Goal: Task Accomplishment & Management: Manage account settings

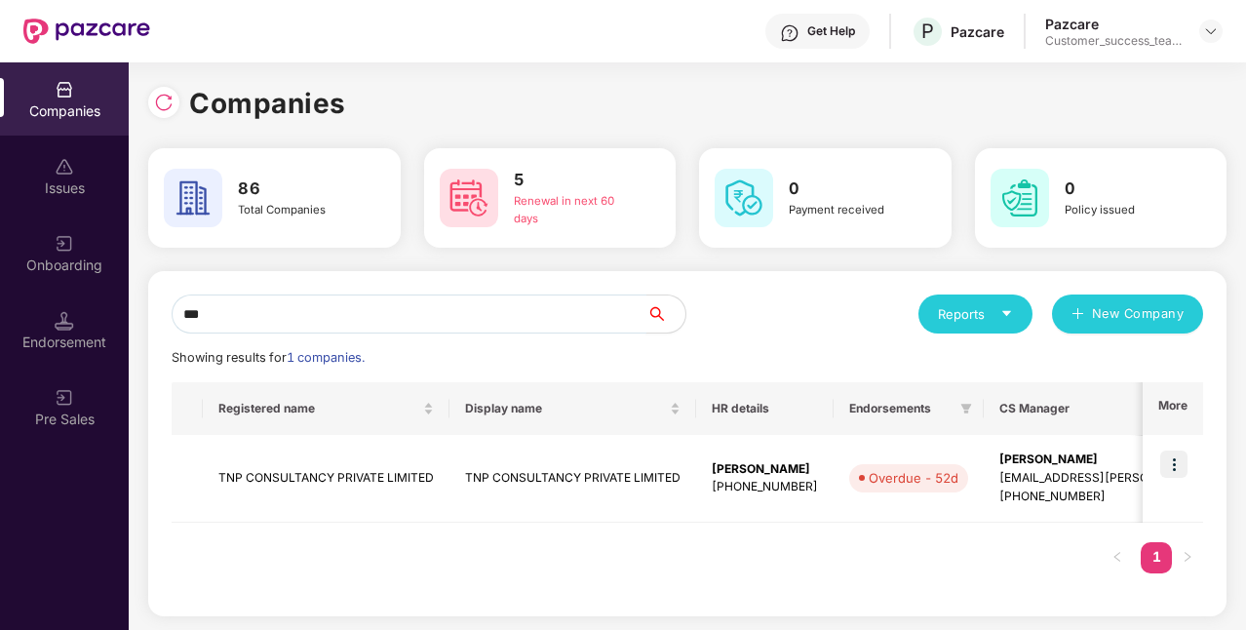
click at [390, 312] on input "***" at bounding box center [409, 313] width 475 height 39
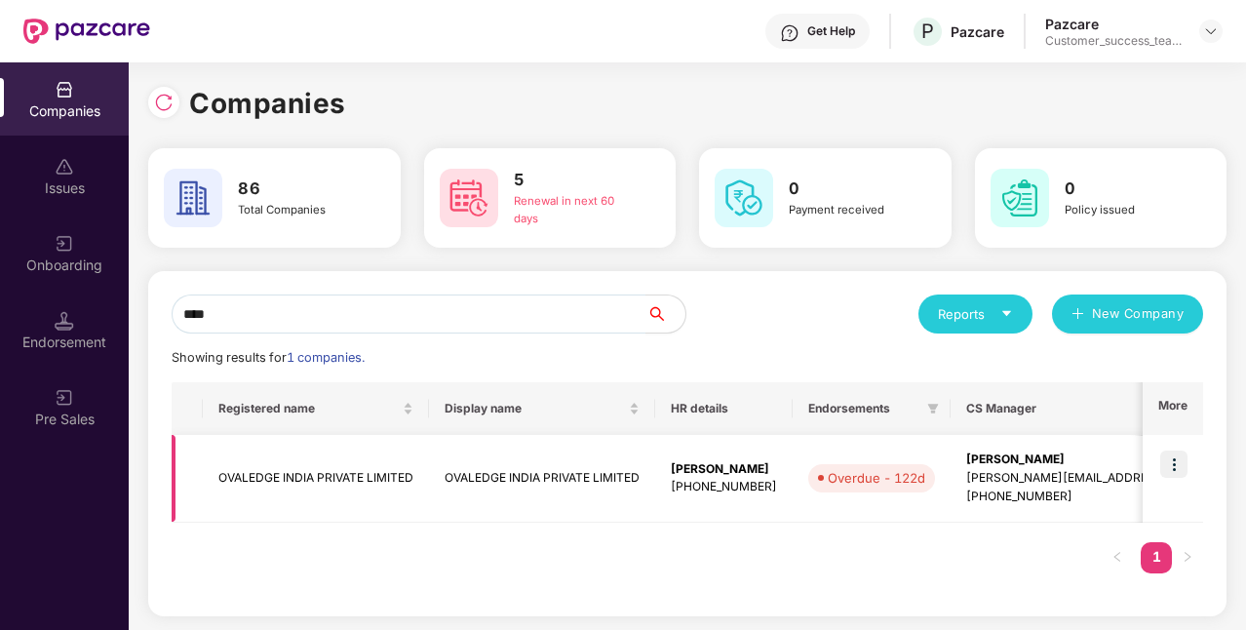
type input "****"
click at [1171, 464] on img at bounding box center [1173, 464] width 27 height 27
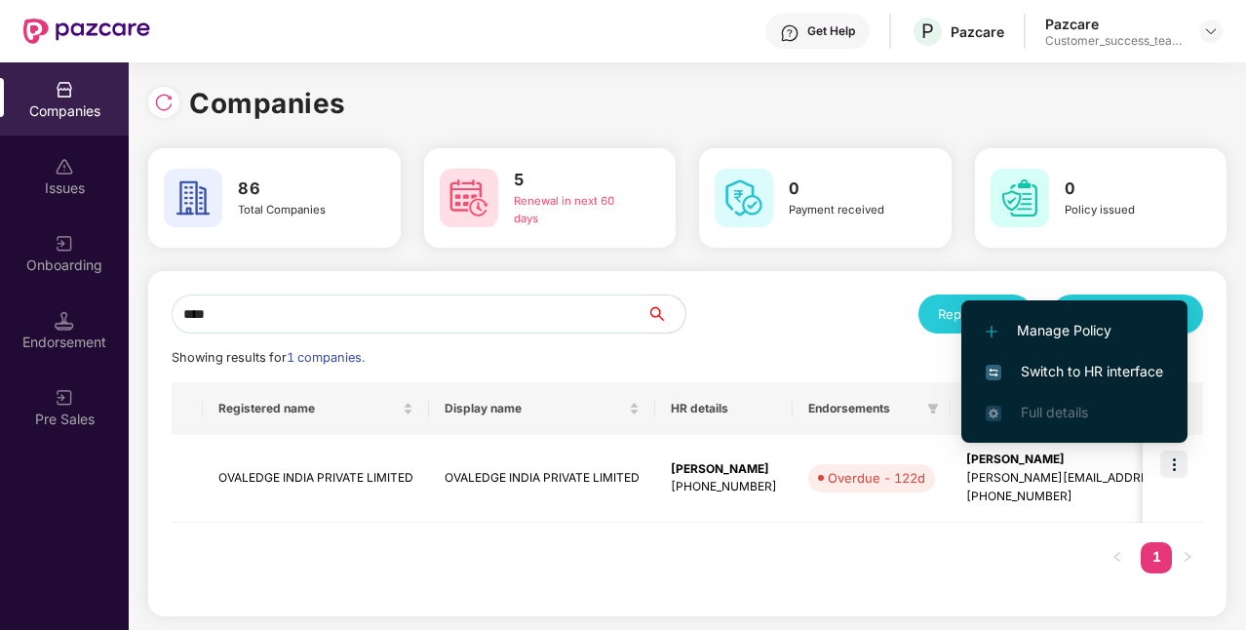
click at [1112, 369] on span "Switch to HR interface" at bounding box center [1074, 371] width 177 height 21
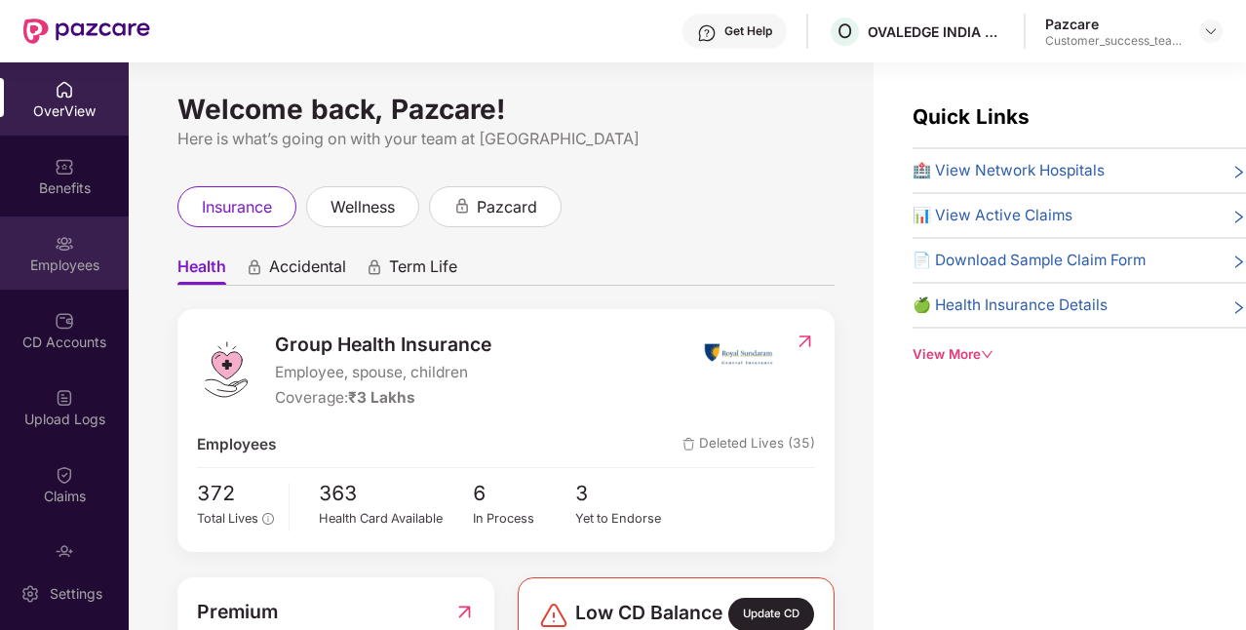
click at [53, 275] on div "Employees" at bounding box center [64, 252] width 129 height 73
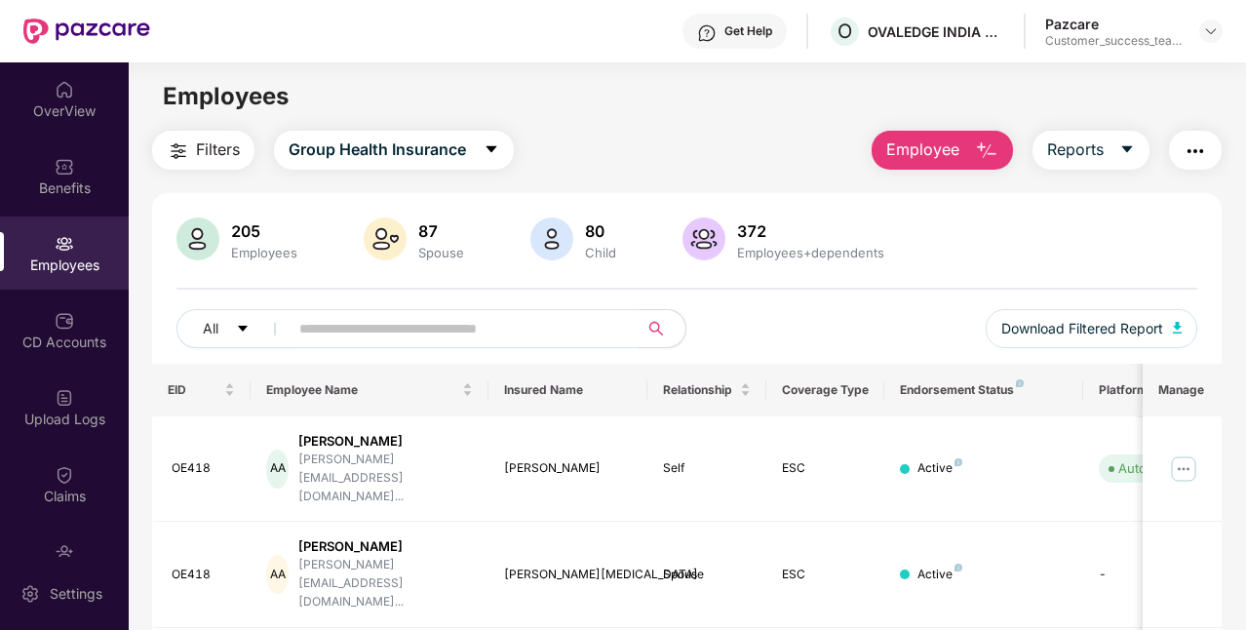
click at [402, 329] on input "text" at bounding box center [455, 328] width 313 height 29
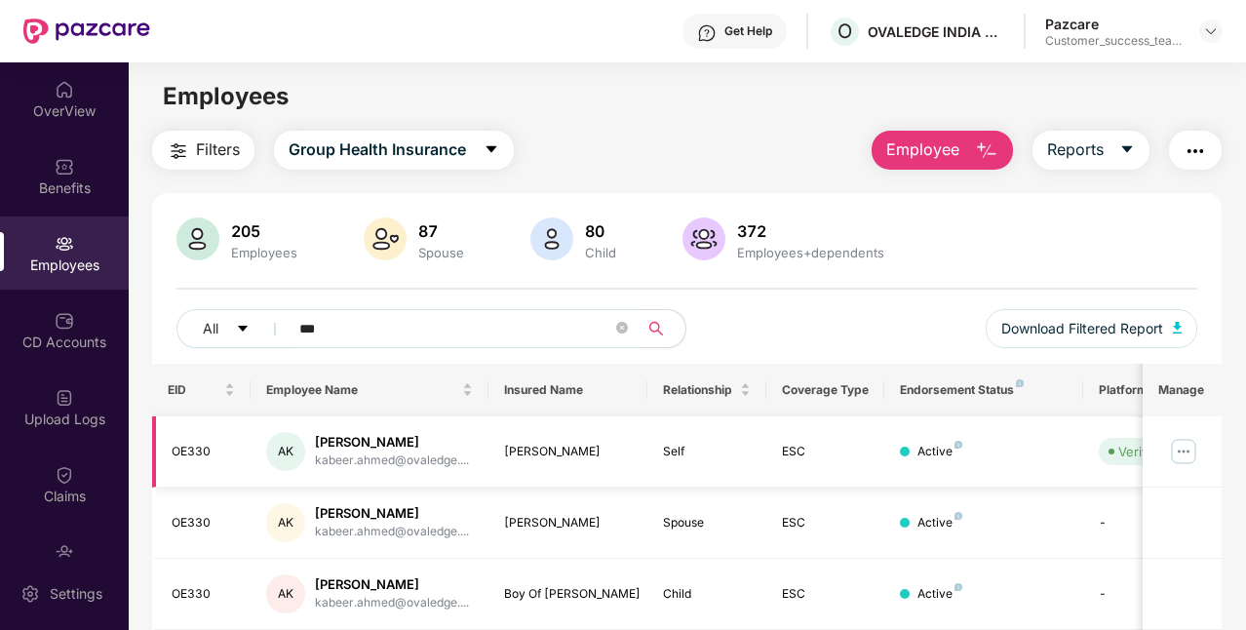
type input "***"
click at [1179, 452] on img at bounding box center [1183, 451] width 31 height 31
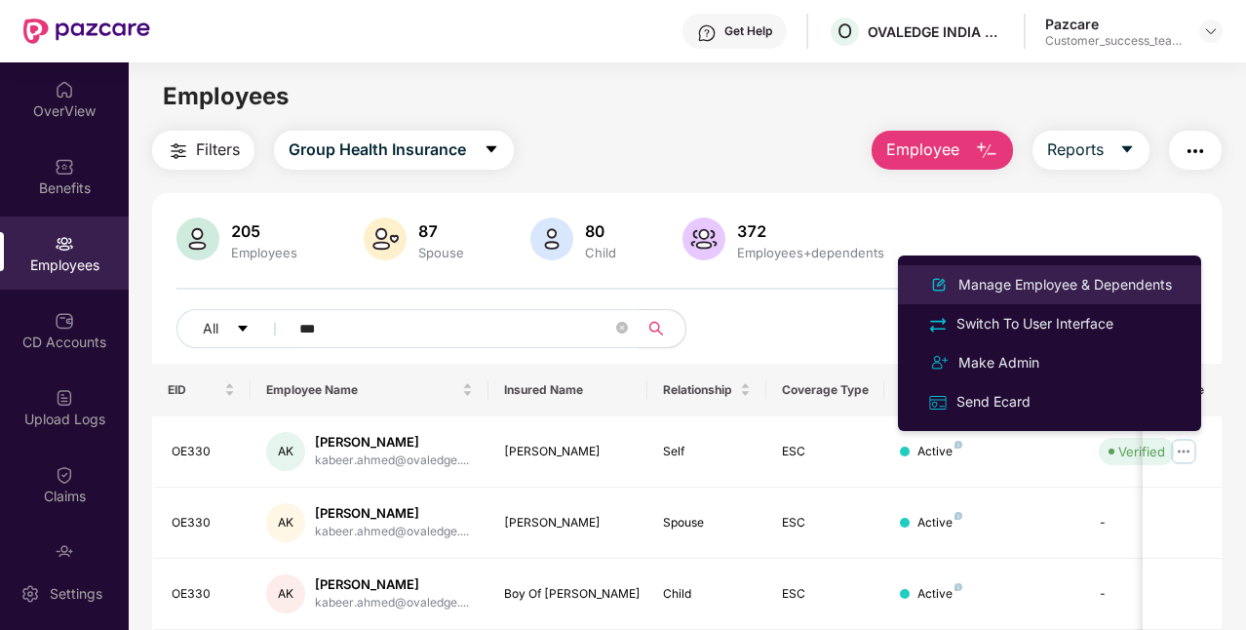
click at [1094, 283] on div "Manage Employee & Dependents" at bounding box center [1065, 284] width 221 height 21
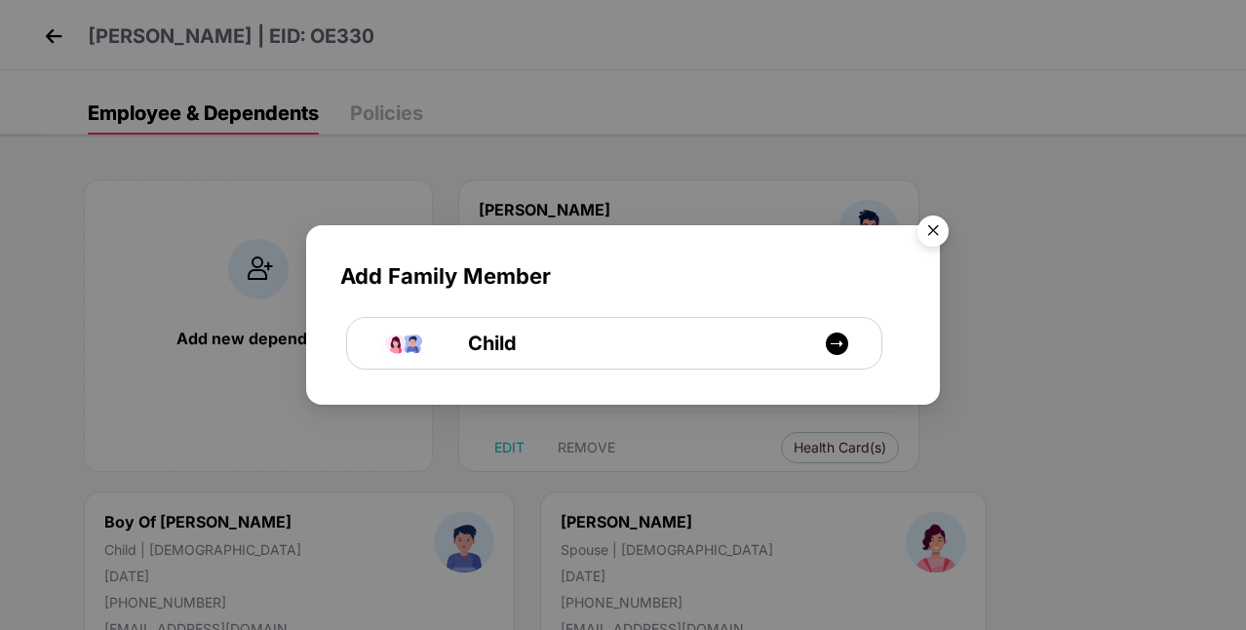
click at [936, 227] on img "Close" at bounding box center [933, 234] width 55 height 55
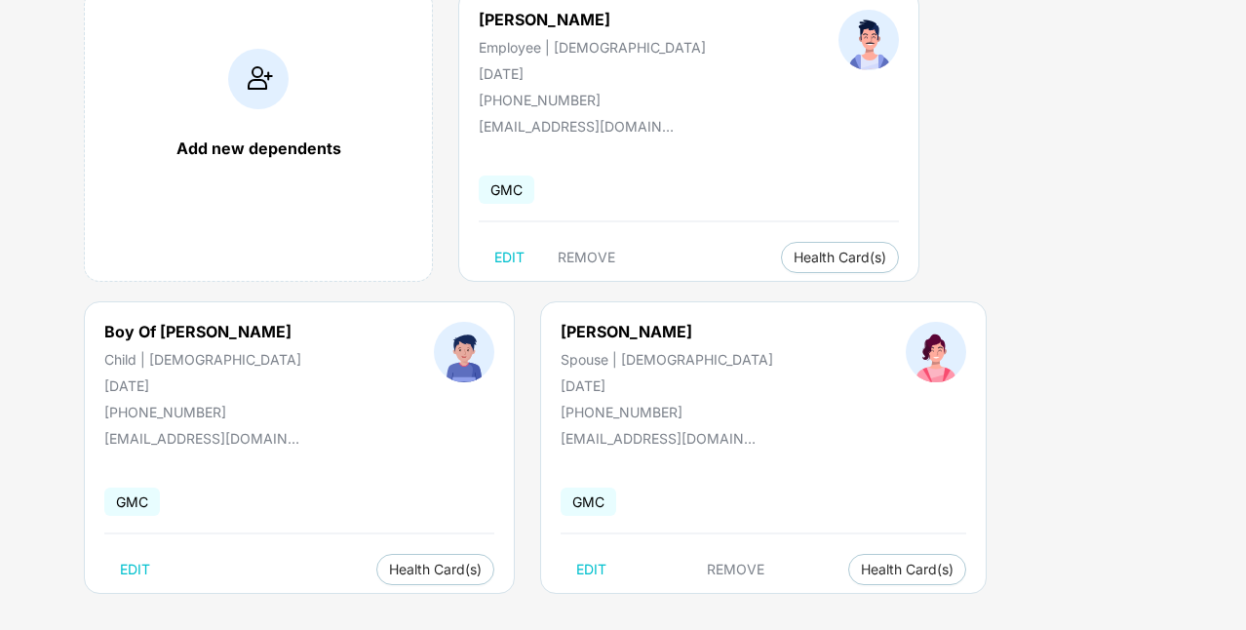
scroll to position [203, 0]
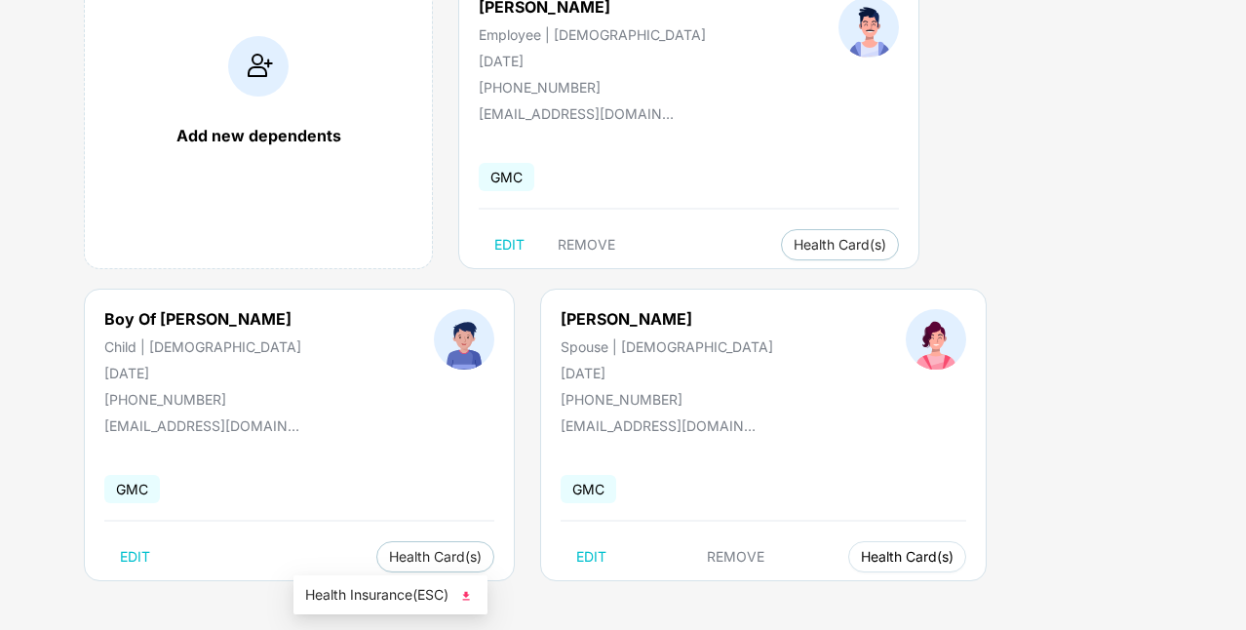
click at [861, 552] on span "Health Card(s)" at bounding box center [907, 557] width 93 height 10
click at [359, 601] on span "Health Insurance(ESC)" at bounding box center [390, 594] width 171 height 21
click at [482, 552] on span "Health Card(s)" at bounding box center [435, 557] width 93 height 10
click at [1057, 294] on li "Health Insurance(ESC)" at bounding box center [1072, 282] width 194 height 31
click at [794, 250] on span "Health Card(s)" at bounding box center [840, 245] width 93 height 10
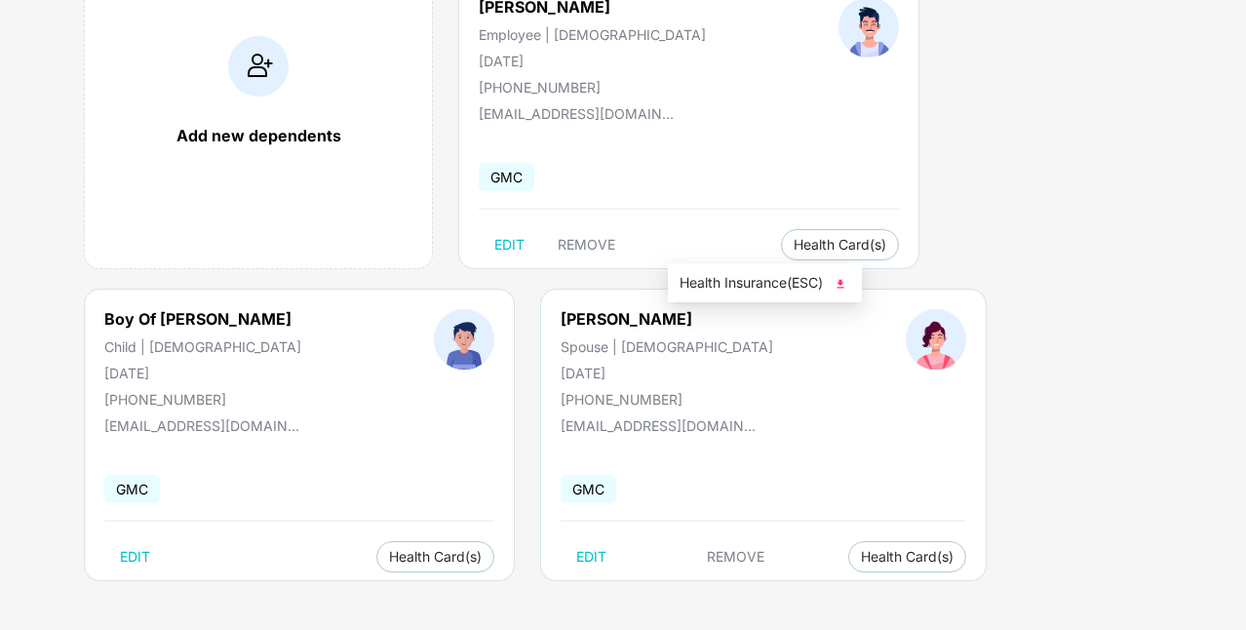
click at [749, 291] on span "Health Insurance(ESC)" at bounding box center [765, 282] width 171 height 21
